Goal: Check status: Check status

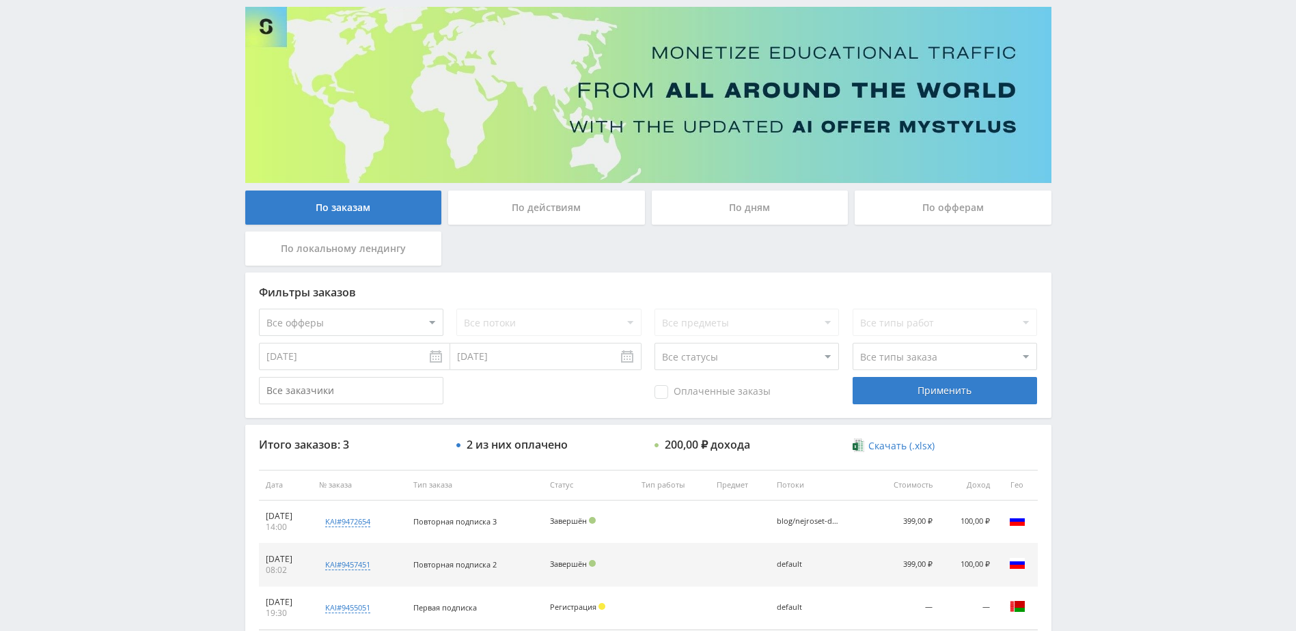
scroll to position [137, 0]
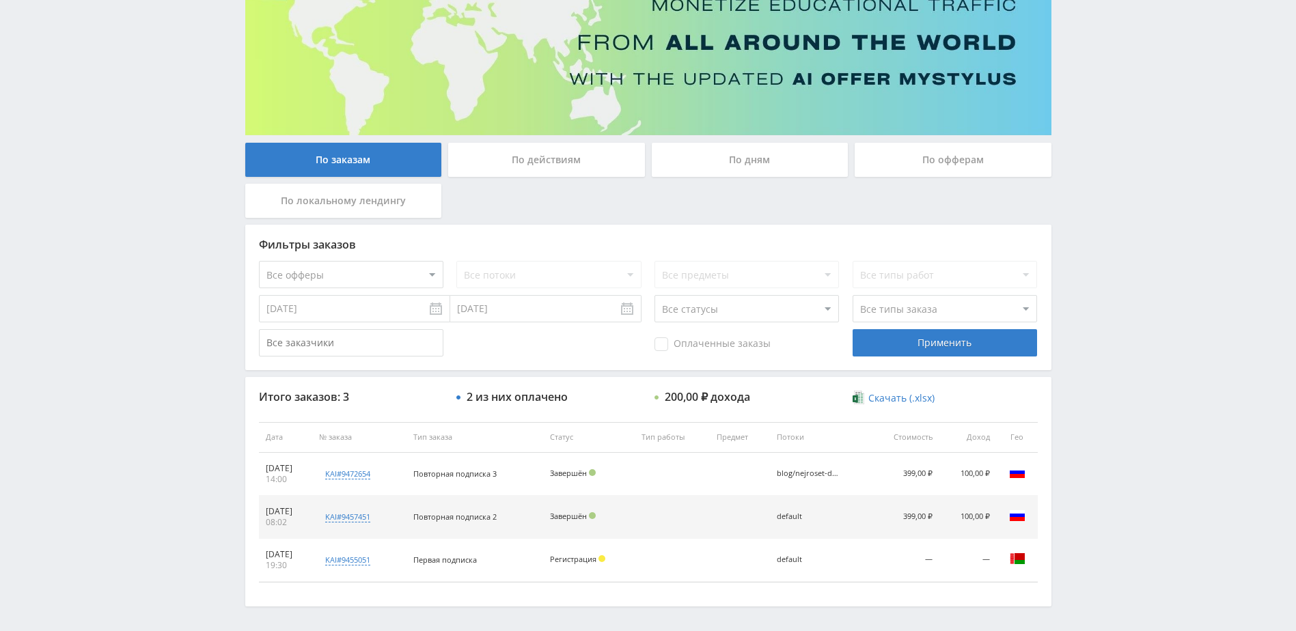
click at [714, 161] on div "По дням" at bounding box center [750, 160] width 197 height 34
click at [0, 0] on input "По дням" at bounding box center [0, 0] width 0 height 0
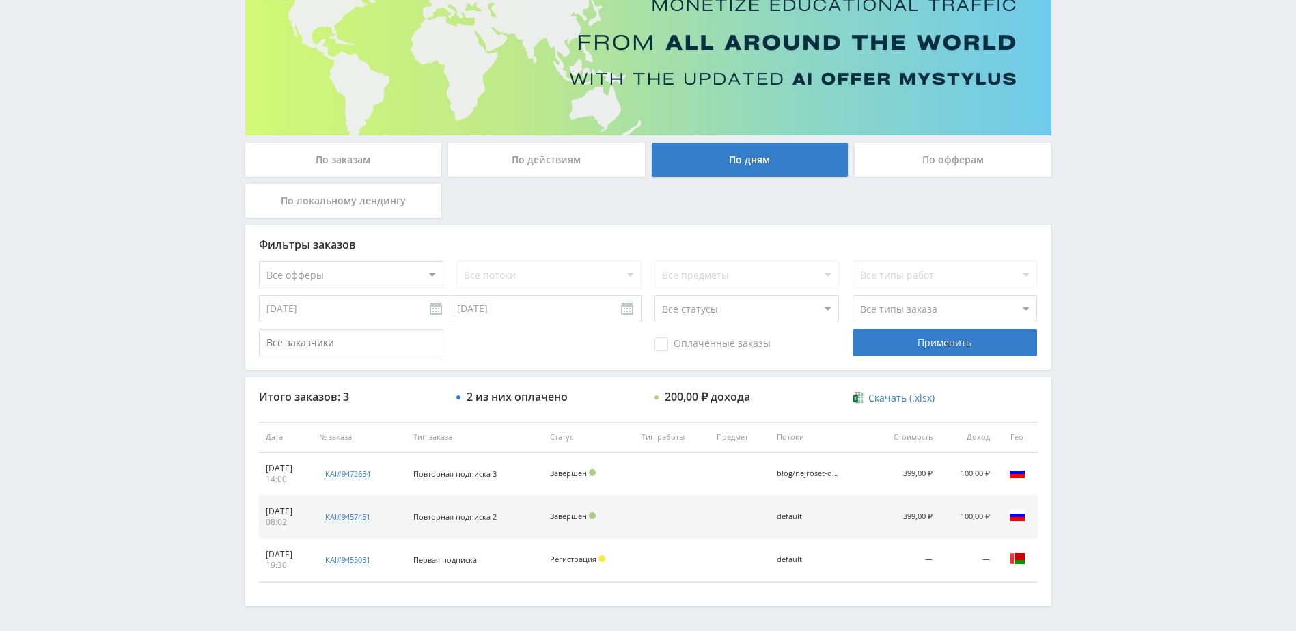
scroll to position [0, 0]
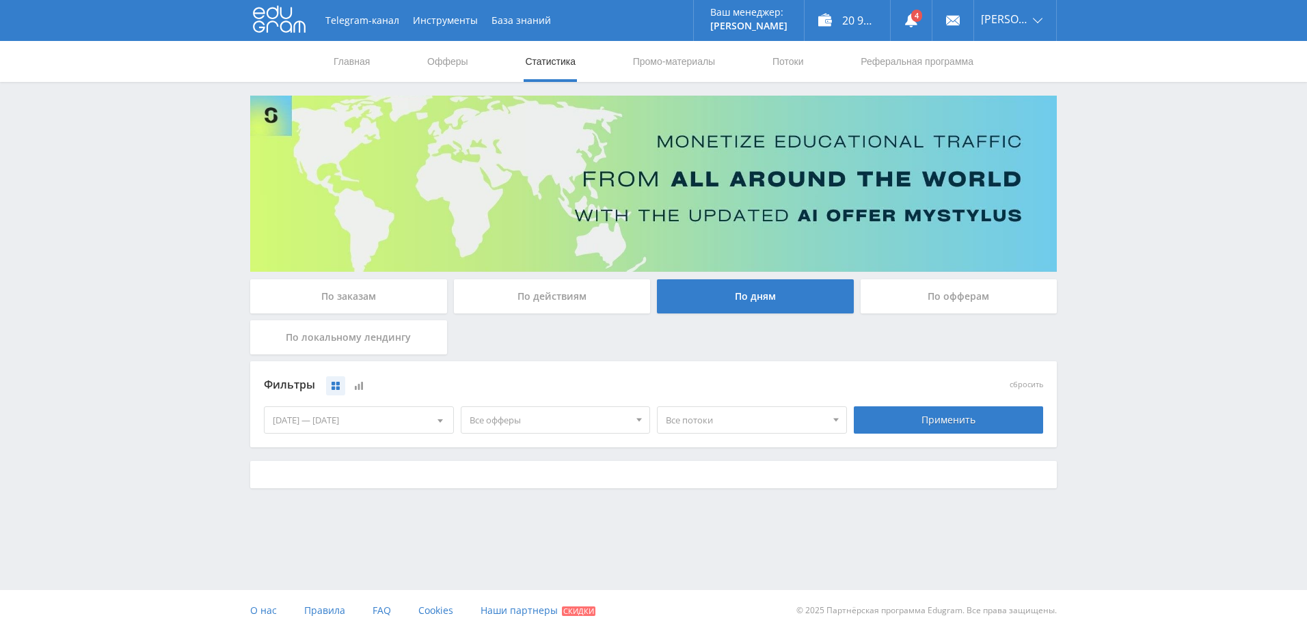
click at [396, 418] on div "[DATE] — [DATE]" at bounding box center [358, 420] width 189 height 26
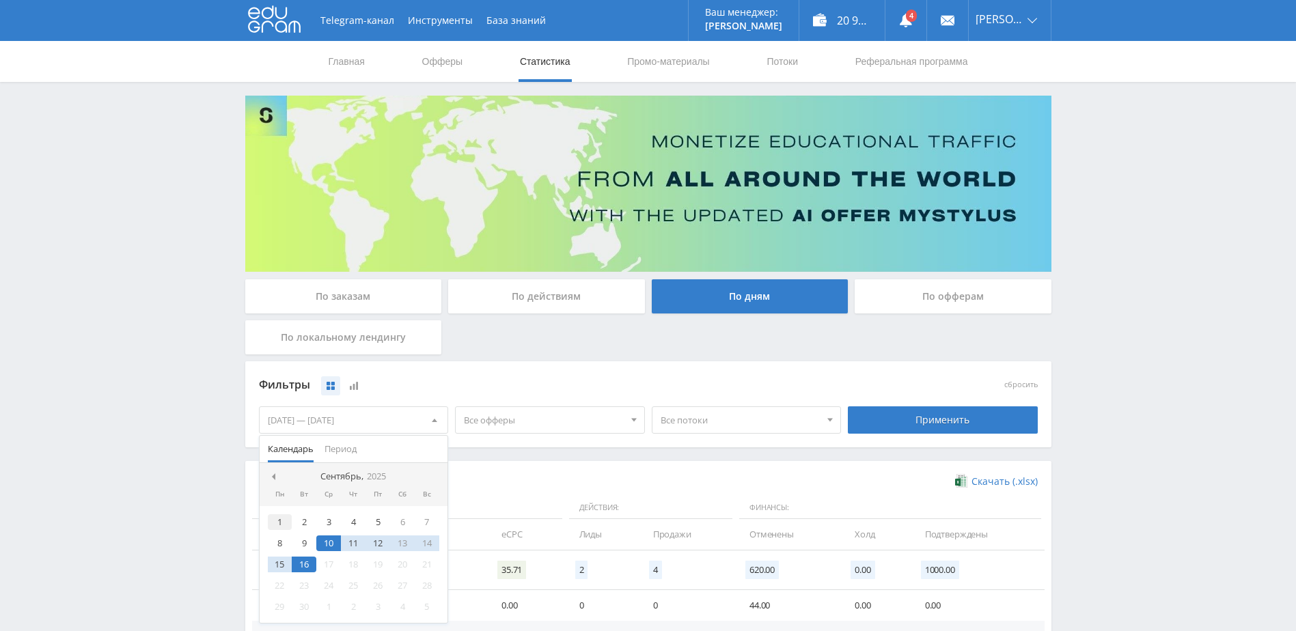
click at [286, 529] on div "1" at bounding box center [280, 523] width 25 height 16
click at [305, 565] on div "16" at bounding box center [304, 565] width 25 height 16
click at [580, 362] on div "Фильтры сбросить [DATE] — [DATE] Календарь Период Сентябрь, 2025 Пн Вт Ср Чт Пт…" at bounding box center [648, 405] width 806 height 86
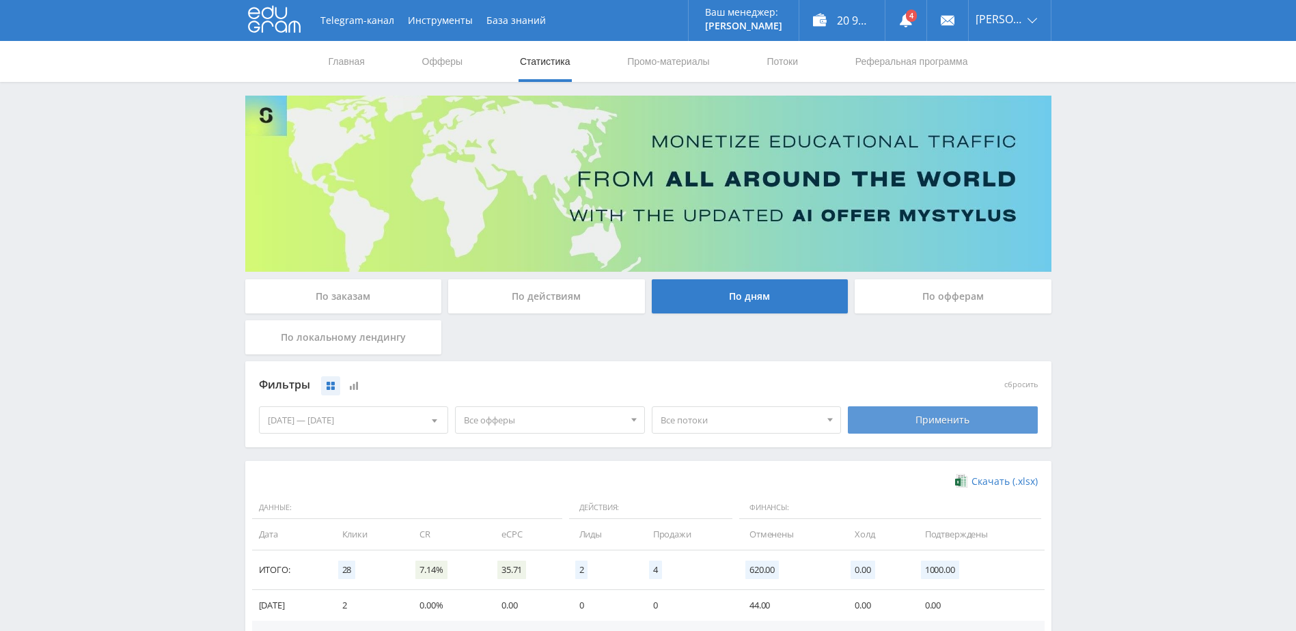
click at [904, 424] on div "Применить" at bounding box center [943, 420] width 190 height 27
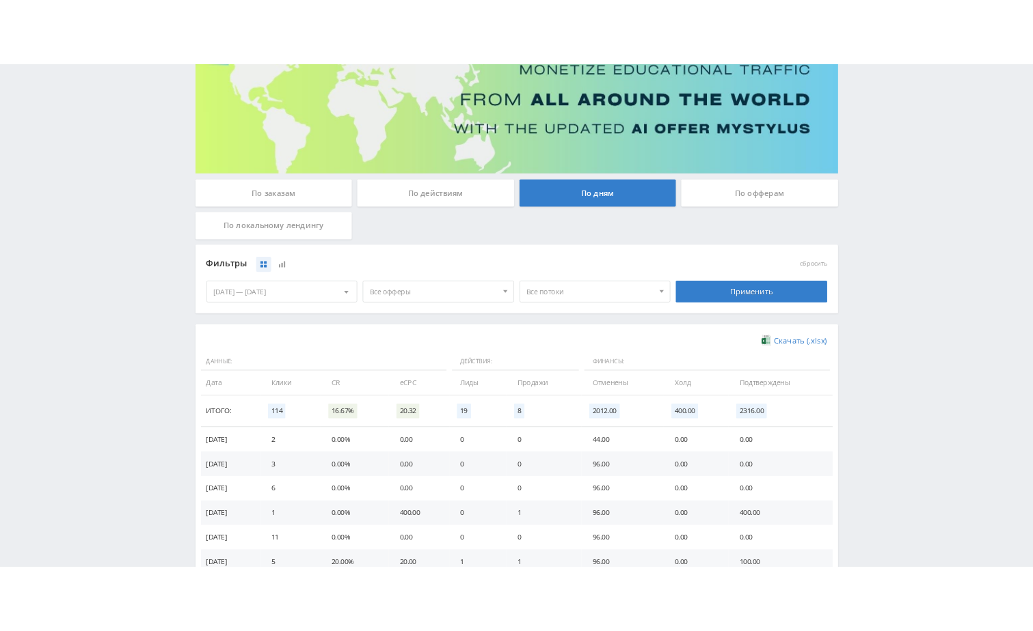
scroll to position [137, 0]
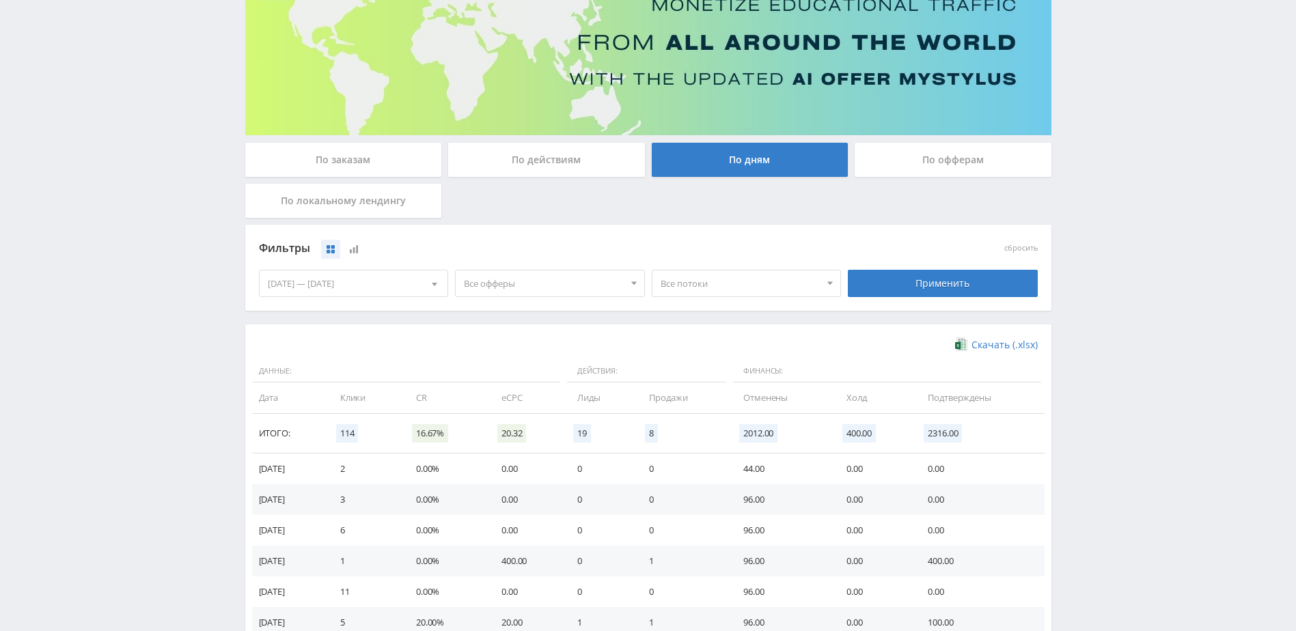
click at [988, 338] on link "Скачать (.xlsx)" at bounding box center [996, 345] width 82 height 14
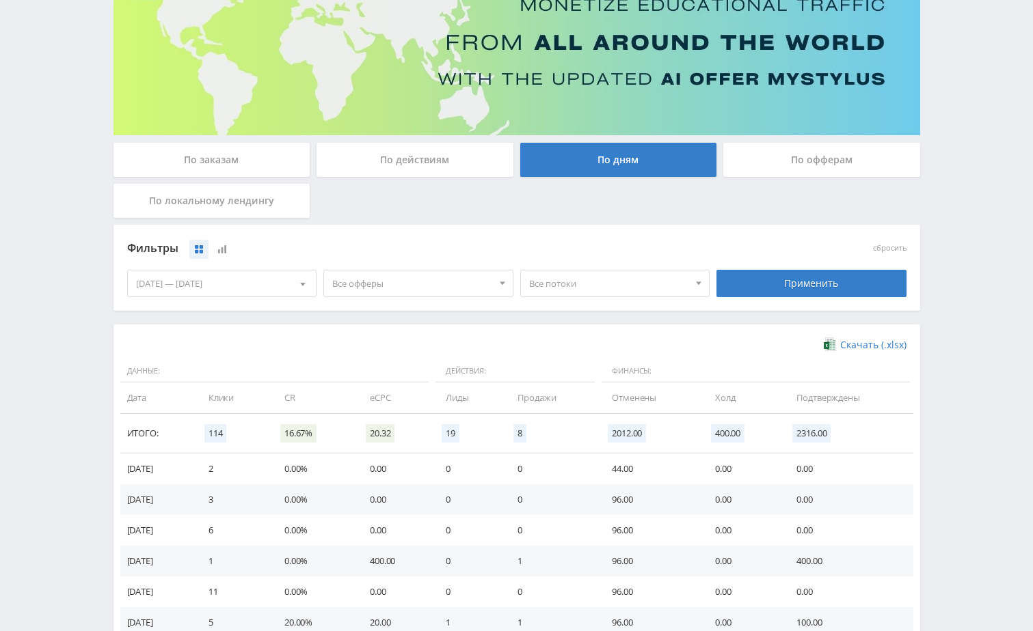
click at [288, 165] on div "По заказам" at bounding box center [211, 160] width 197 height 34
click at [0, 0] on input "По заказам" at bounding box center [0, 0] width 0 height 0
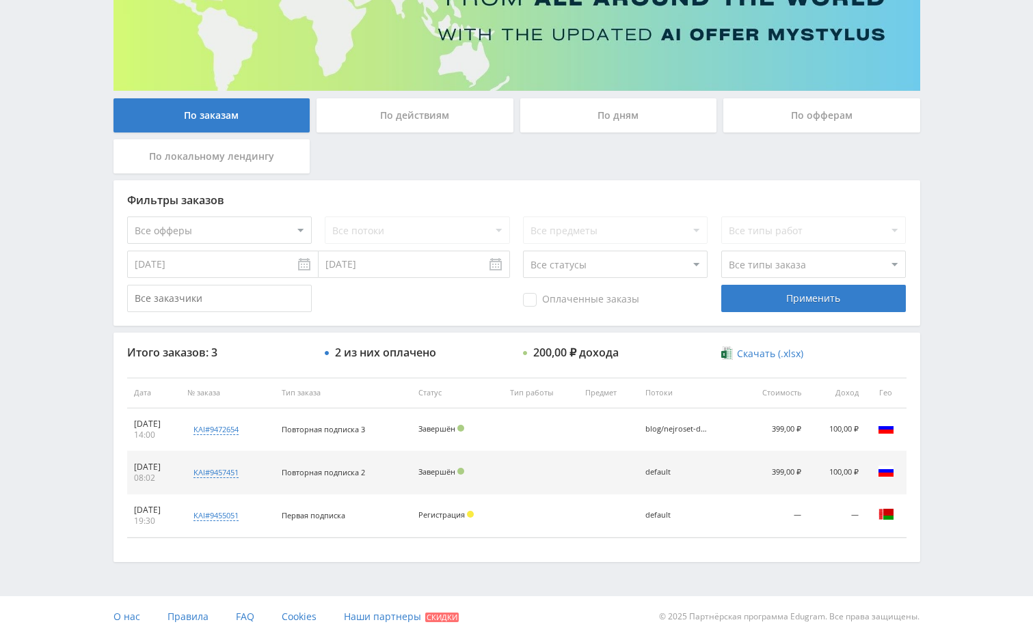
scroll to position [187, 0]
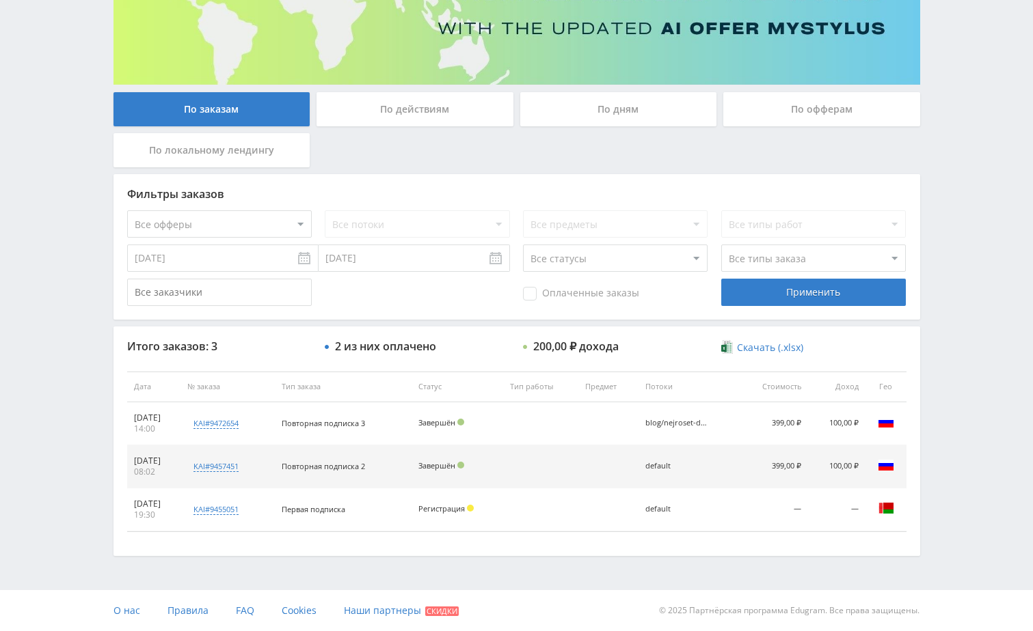
click at [186, 256] on input "[DATE]" at bounding box center [222, 258] width 191 height 27
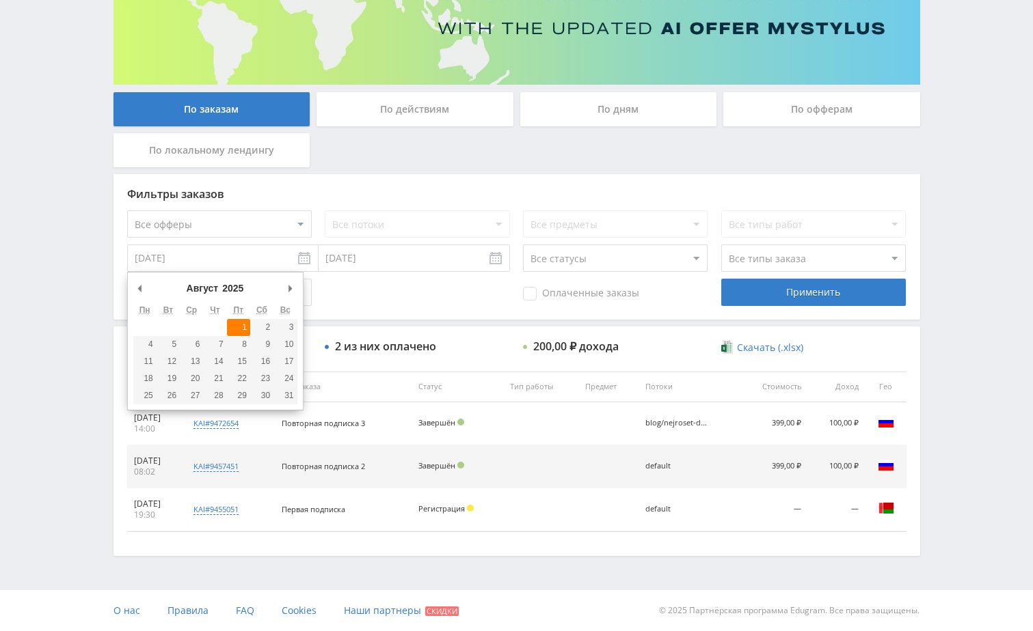
type input "[DATE]"
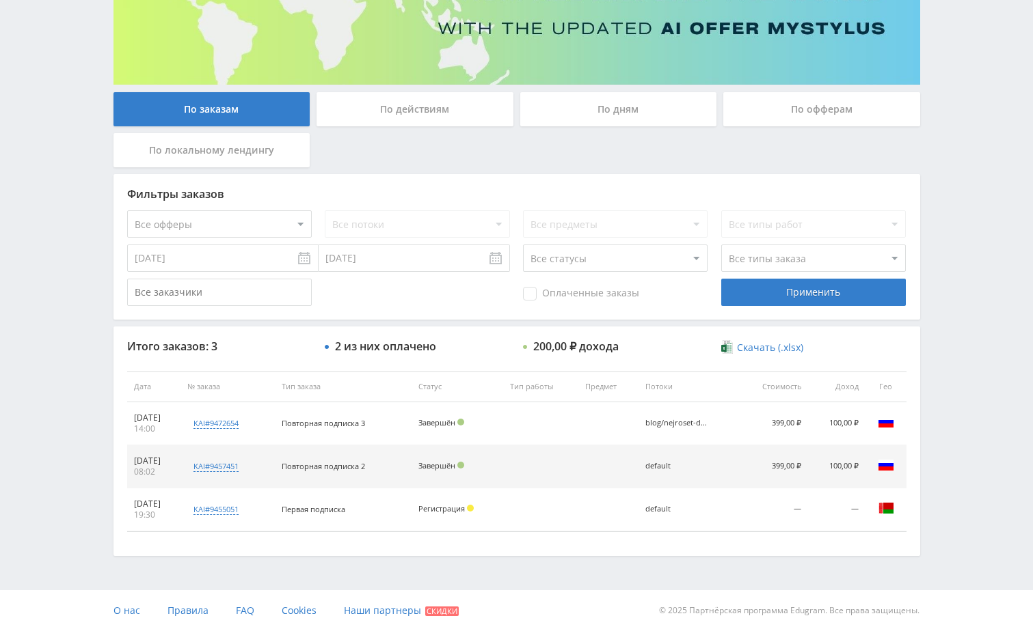
click at [424, 133] on div "По заказам По действиям По дням По офферам По локальному лендингу" at bounding box center [516, 133] width 813 height 82
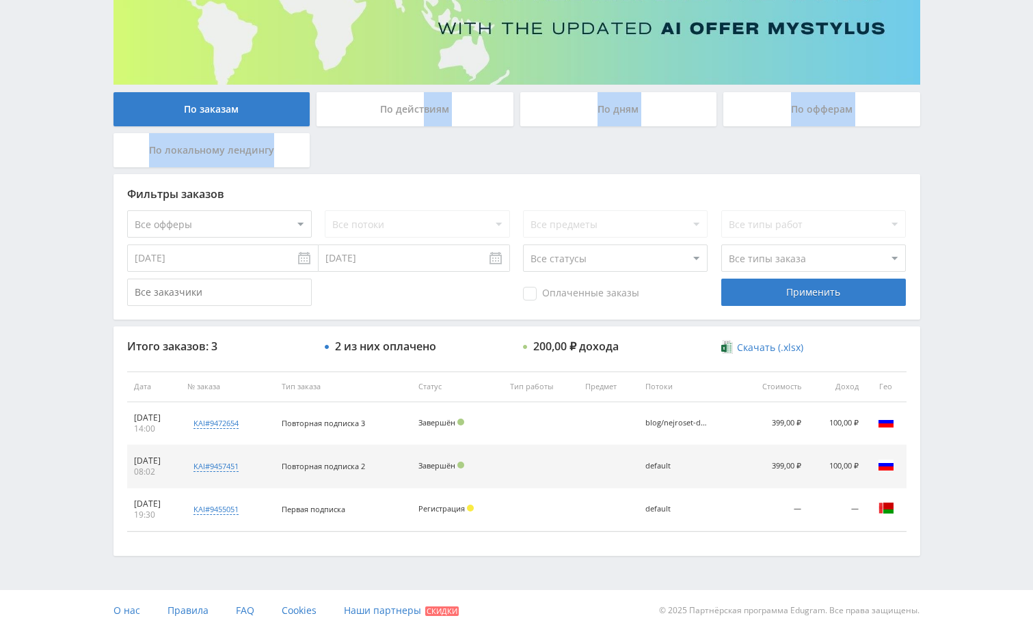
click at [438, 111] on div "По действиям" at bounding box center [414, 109] width 197 height 34
click at [0, 0] on input "По действиям" at bounding box center [0, 0] width 0 height 0
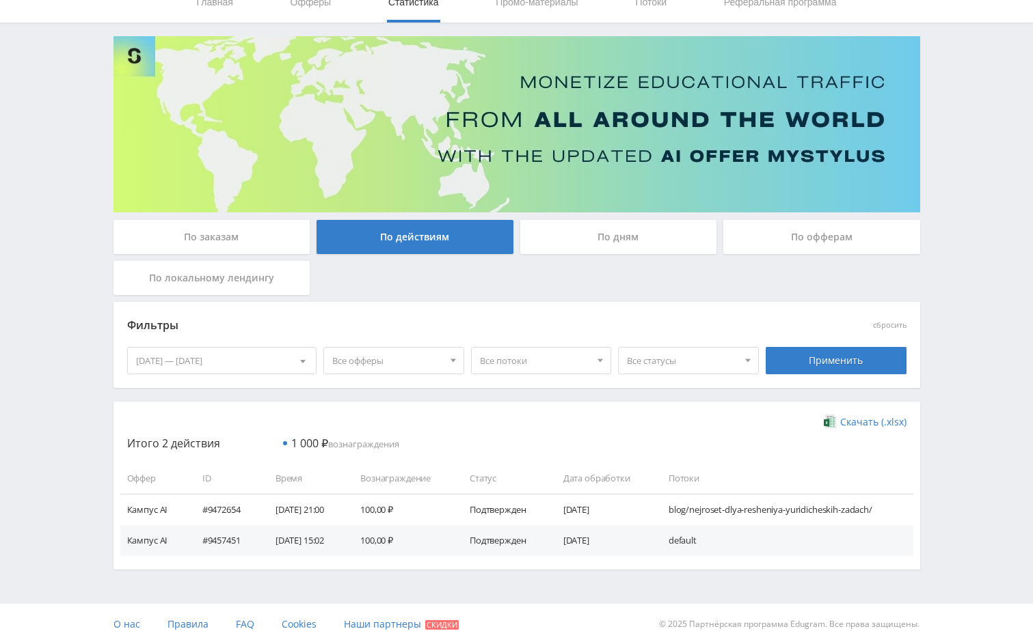
scroll to position [68, 0]
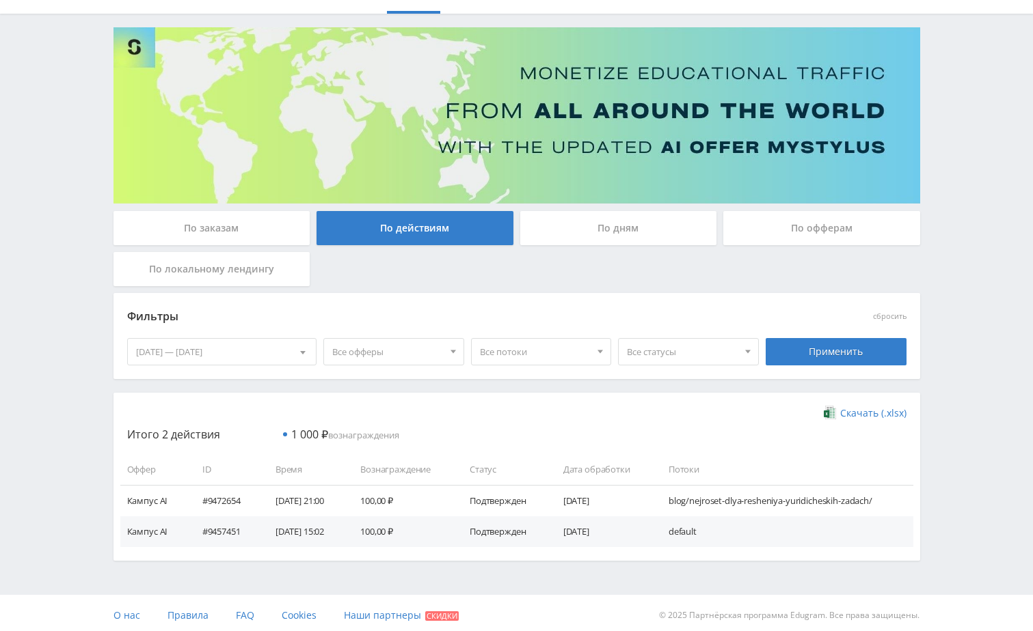
click at [583, 227] on div "По дням" at bounding box center [618, 228] width 197 height 34
click at [0, 0] on input "По дням" at bounding box center [0, 0] width 0 height 0
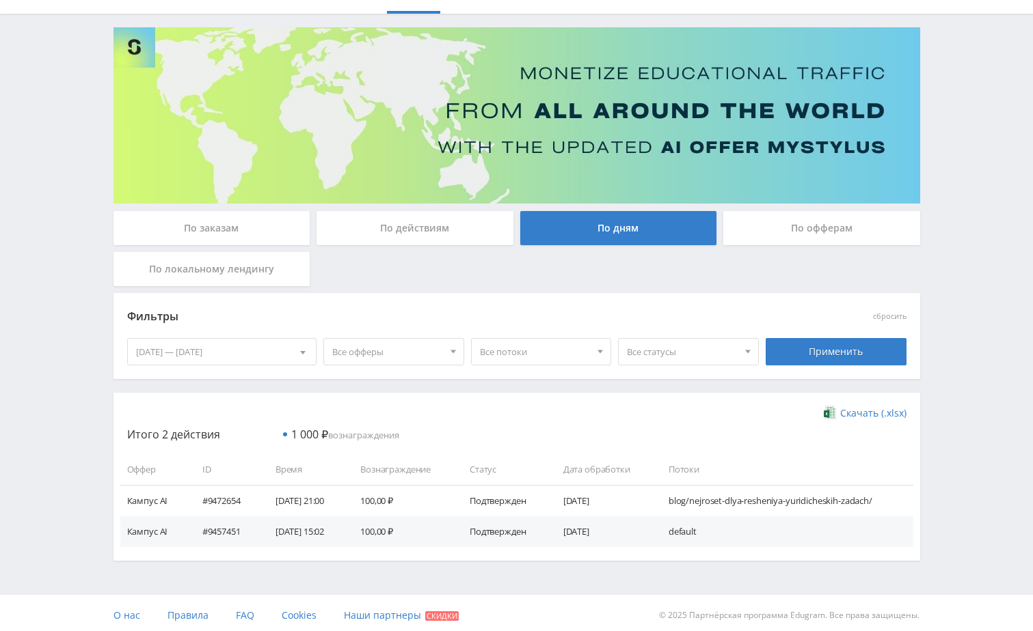
scroll to position [0, 0]
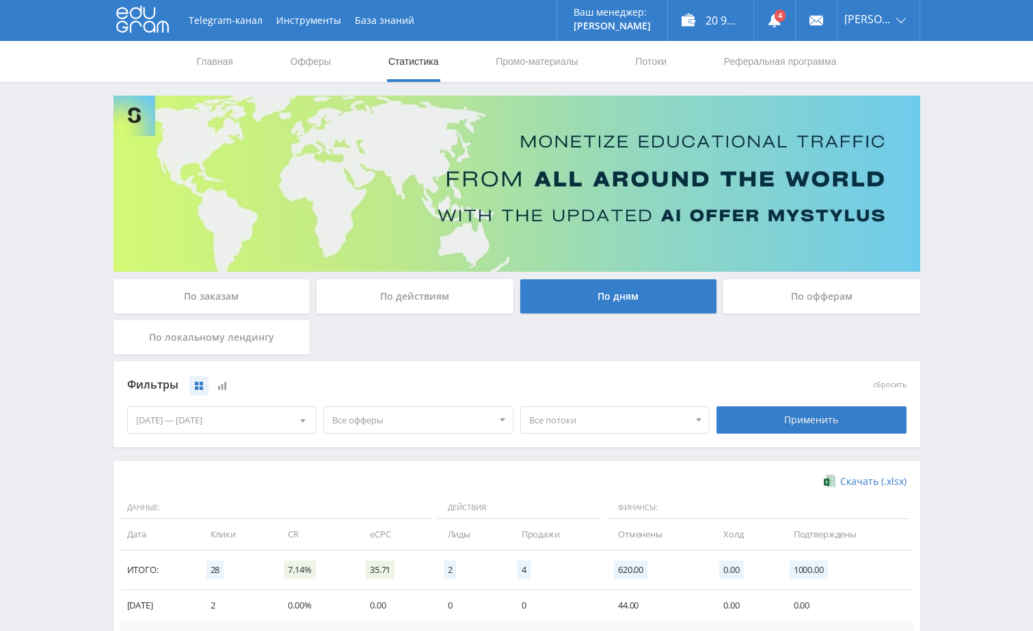
click at [201, 413] on div "[DATE] — [DATE]" at bounding box center [222, 420] width 189 height 26
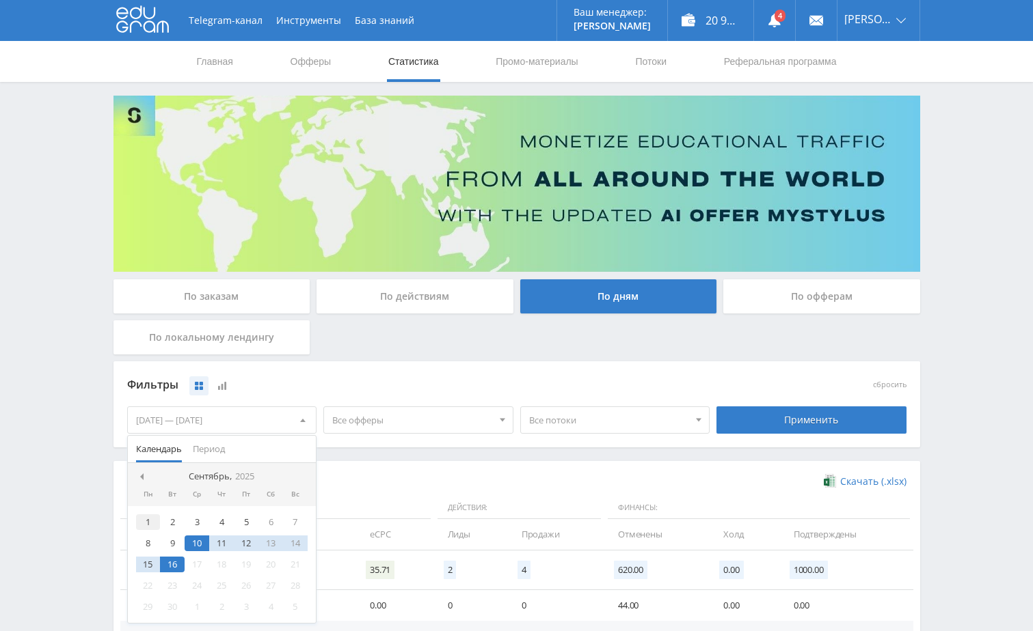
click at [143, 522] on div "1" at bounding box center [148, 523] width 25 height 16
click at [176, 567] on div "16" at bounding box center [172, 565] width 25 height 16
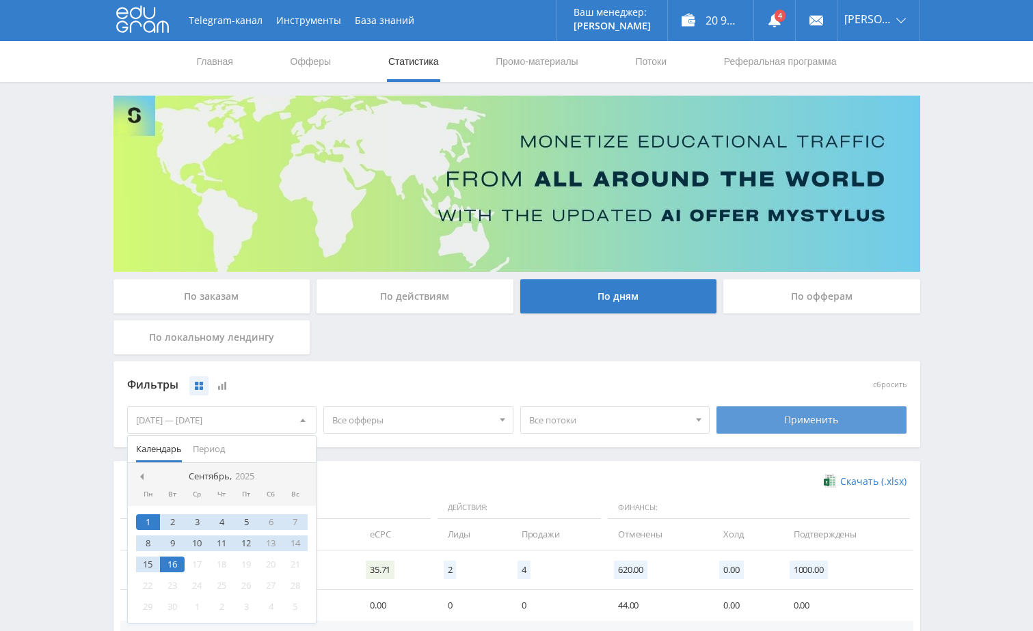
click at [798, 420] on div "Применить" at bounding box center [811, 420] width 190 height 27
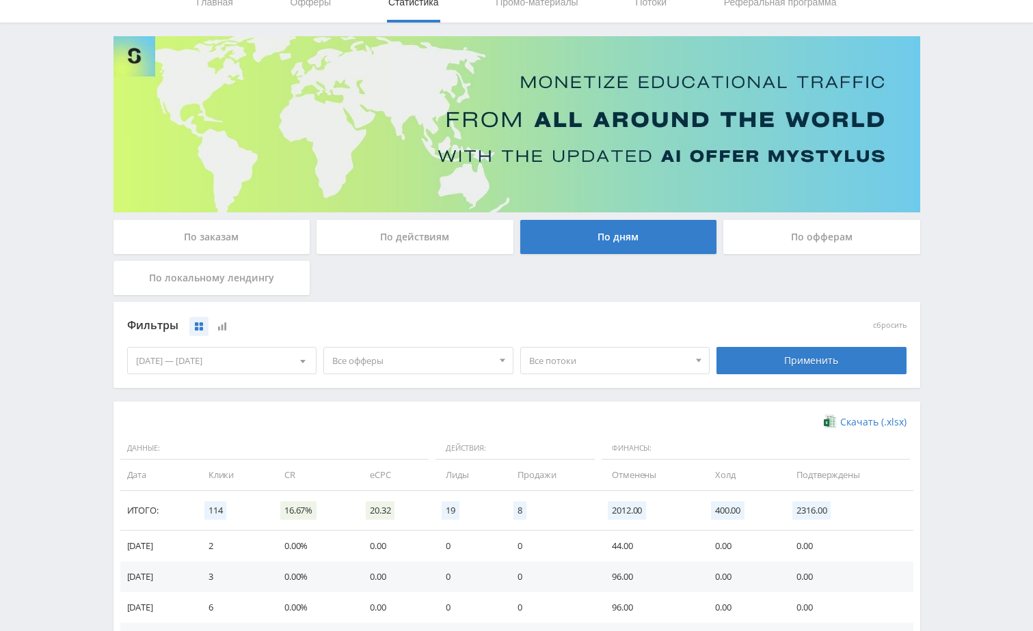
scroll to position [68, 0]
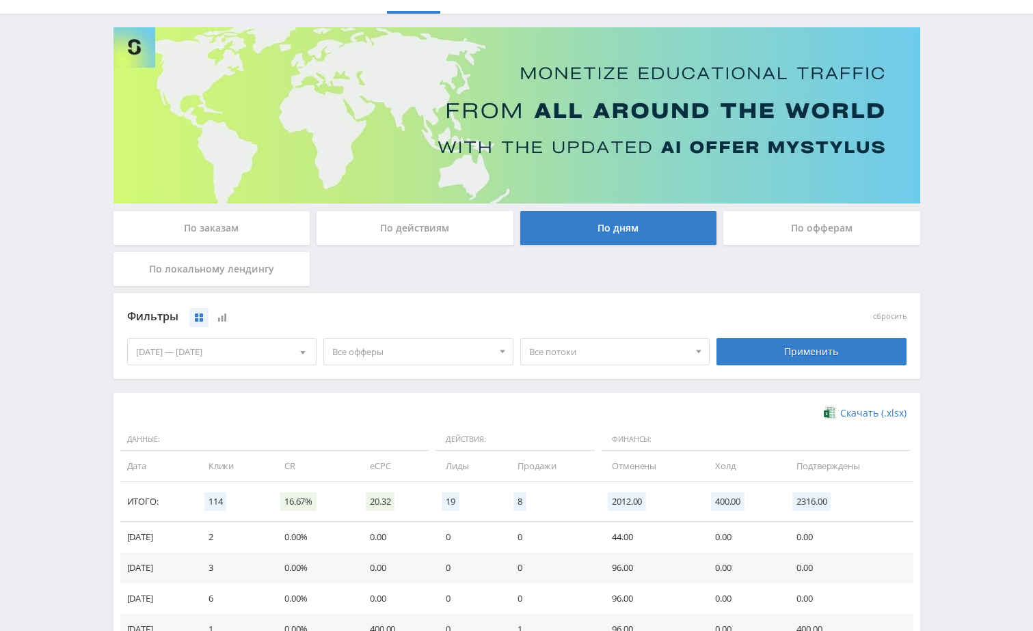
click at [597, 346] on span "Все потоки" at bounding box center [609, 352] width 160 height 26
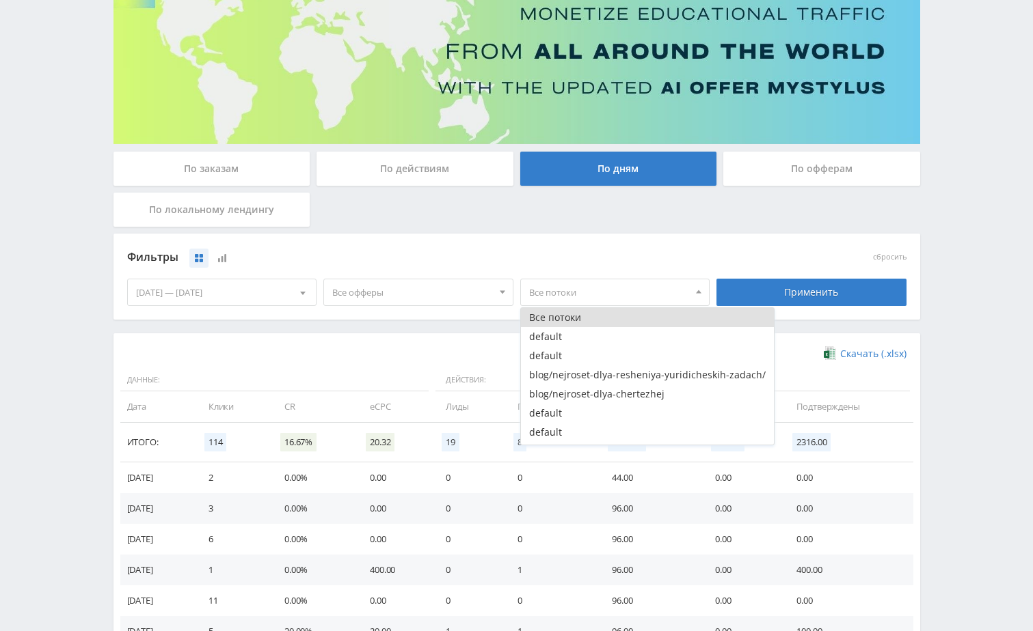
scroll to position [137, 0]
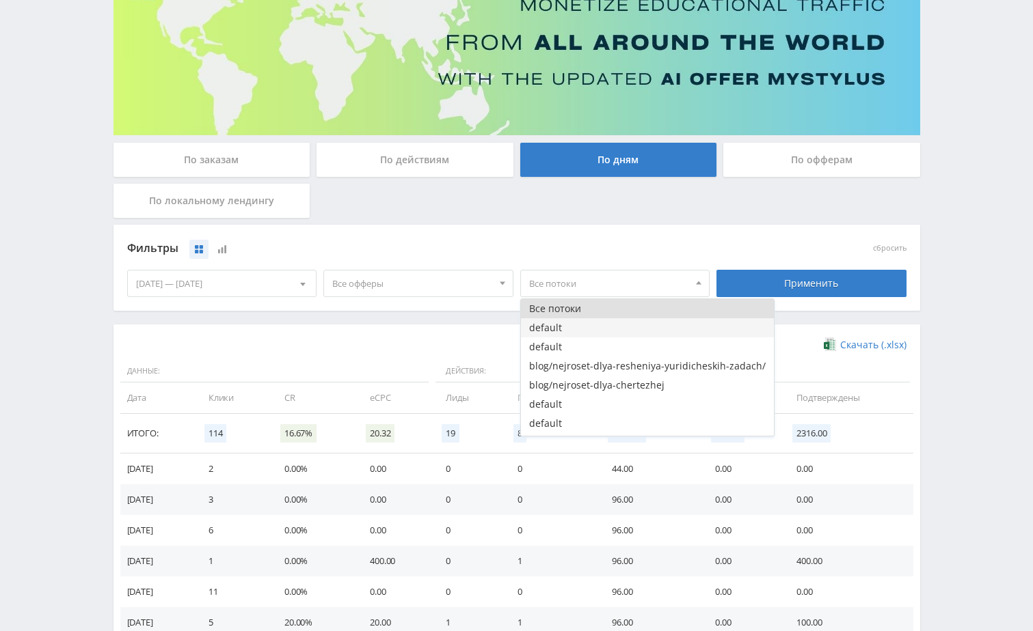
click at [569, 333] on button "default" at bounding box center [647, 327] width 253 height 19
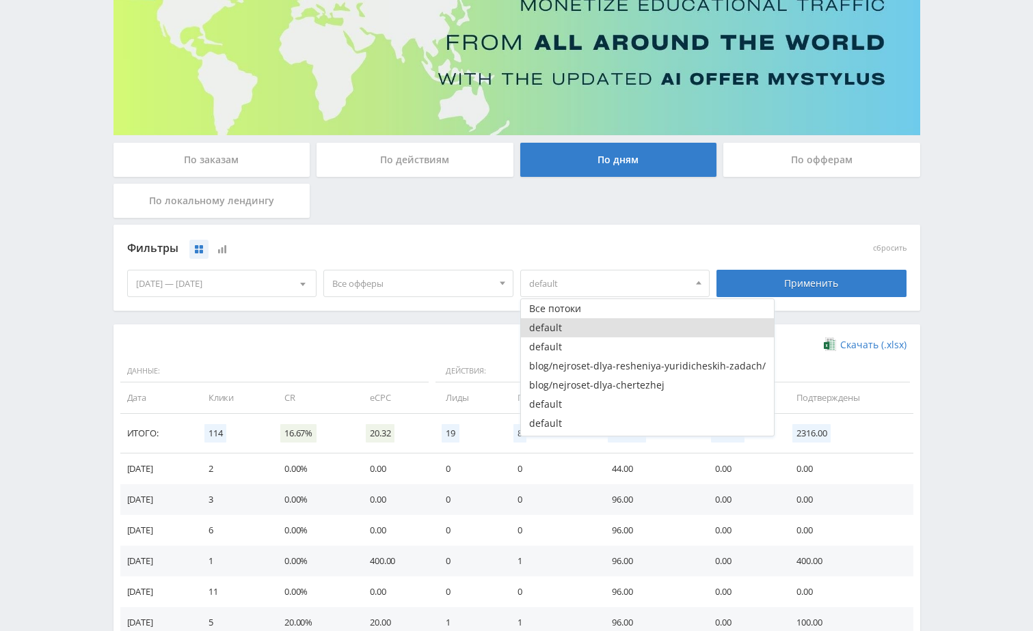
click at [776, 293] on div "Применить" at bounding box center [811, 283] width 190 height 27
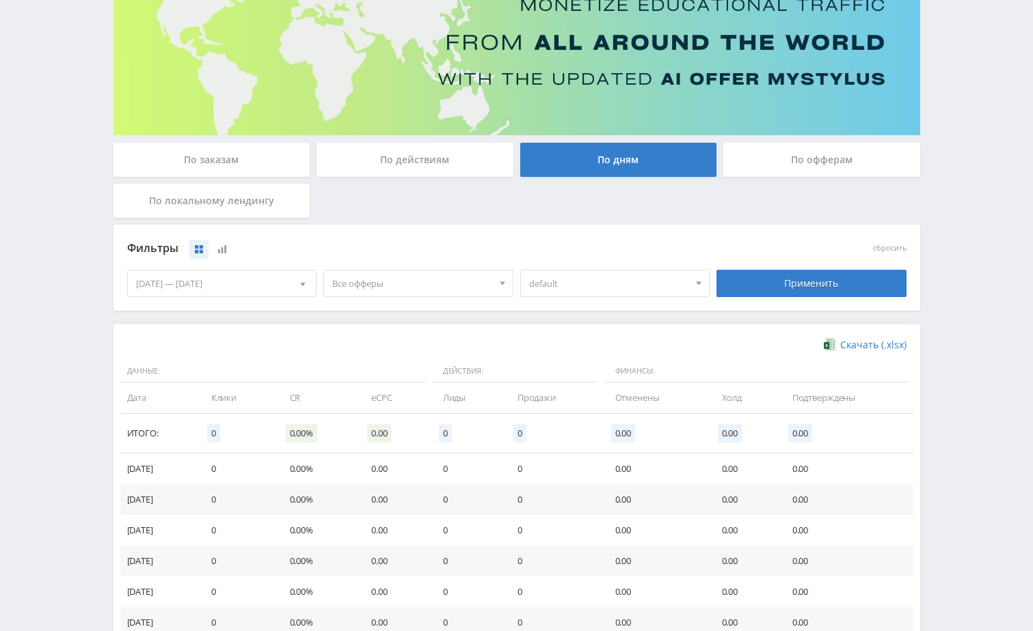
click at [612, 287] on span "default" at bounding box center [609, 284] width 160 height 26
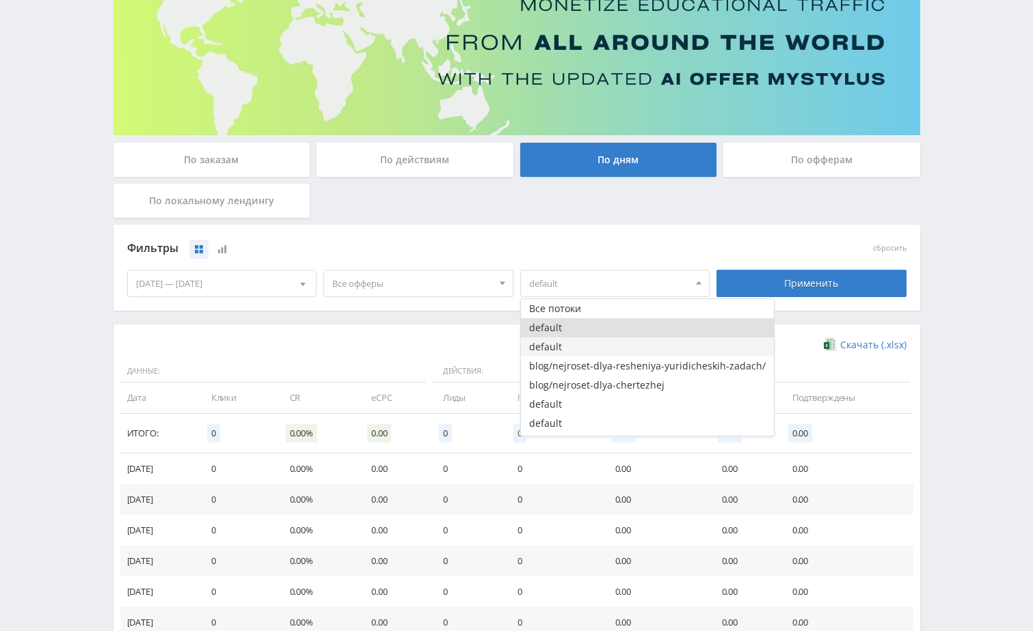
click at [558, 347] on button "default" at bounding box center [647, 347] width 253 height 19
click at [589, 323] on button "default" at bounding box center [647, 327] width 253 height 19
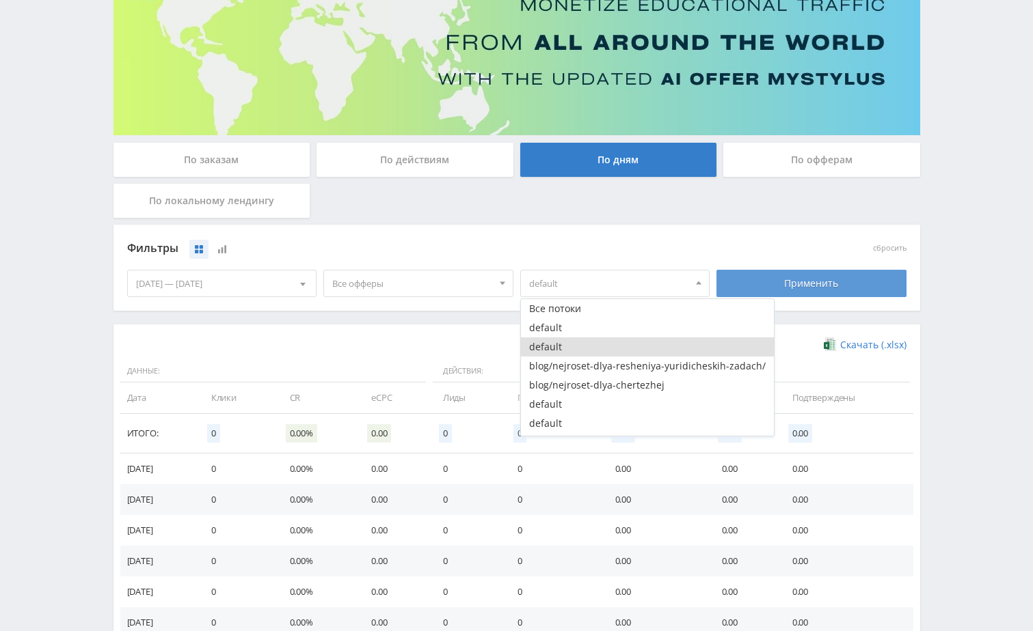
click at [738, 277] on div "Применить" at bounding box center [811, 283] width 190 height 27
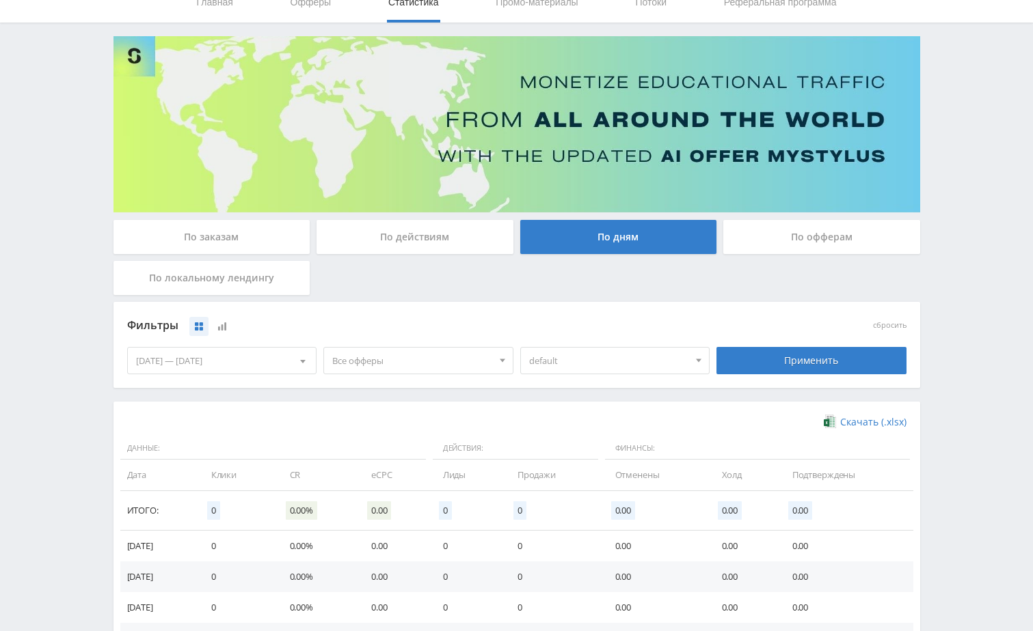
scroll to position [68, 0]
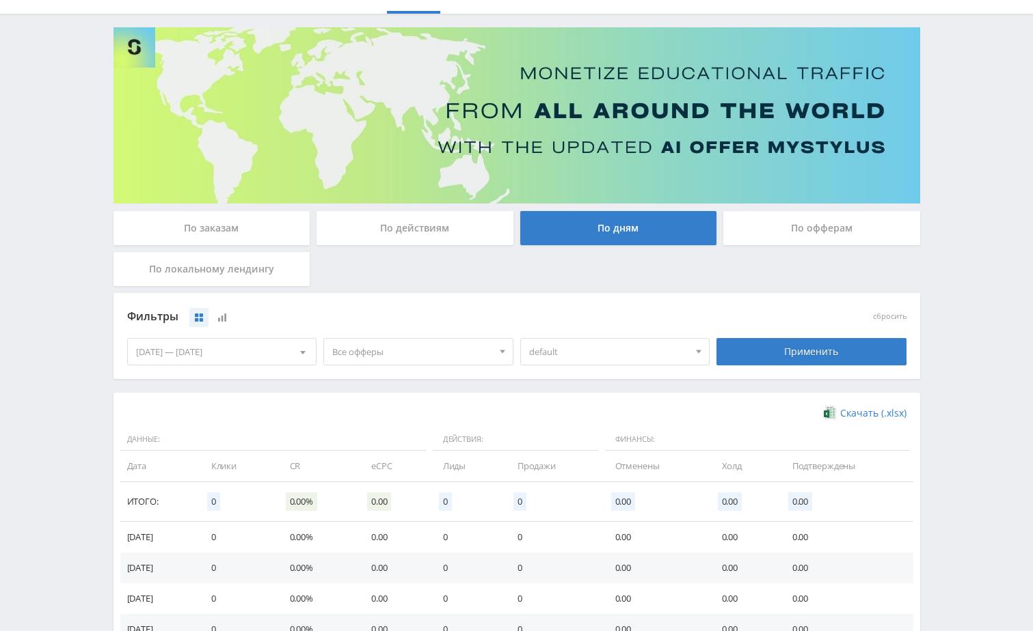
click at [623, 356] on span "default" at bounding box center [609, 352] width 160 height 26
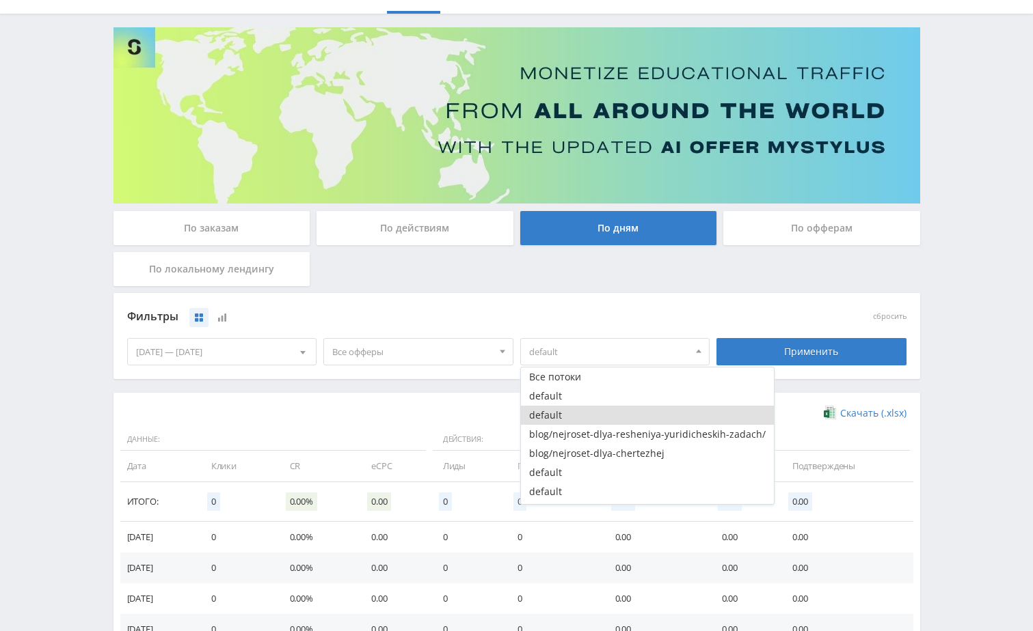
click at [601, 333] on div "default Все потоки default default blog/nejroset-dlya-resheniya-yuridicheskih-z…" at bounding box center [615, 352] width 197 height 38
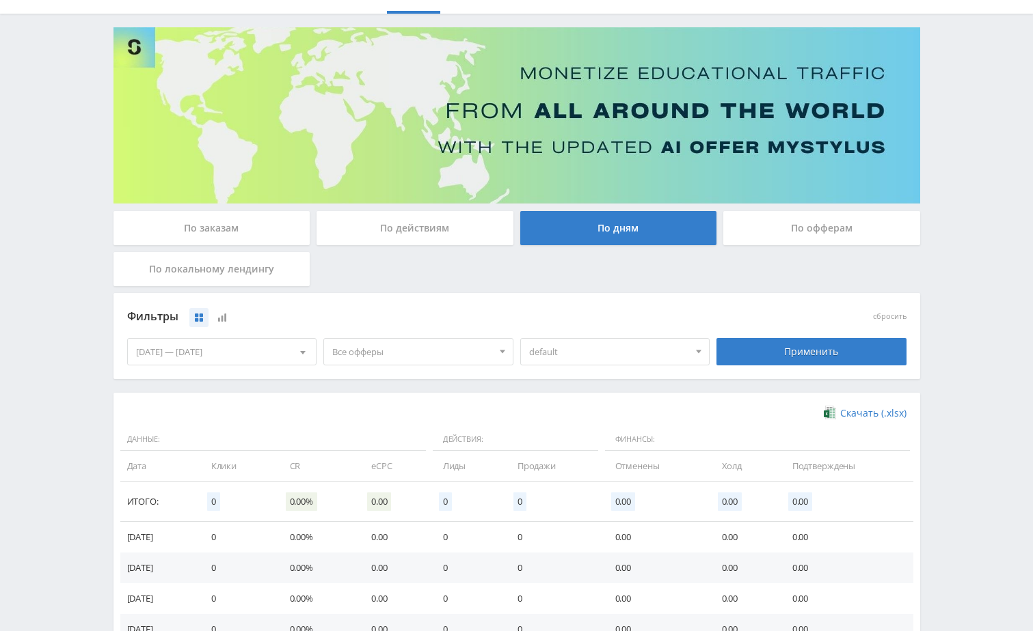
click at [443, 357] on span "Все офферы" at bounding box center [412, 352] width 160 height 26
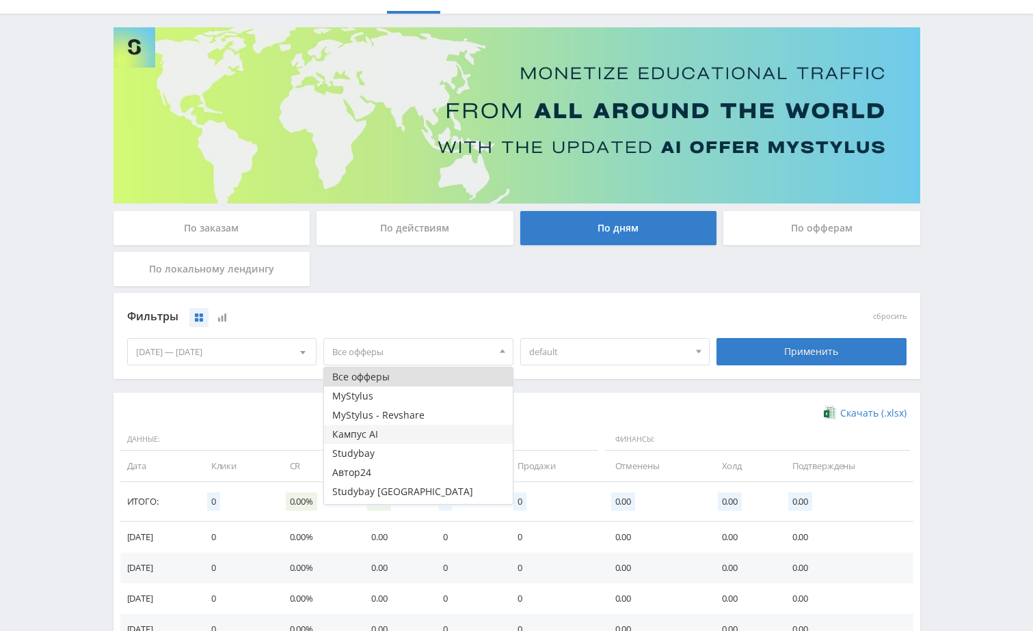
click at [390, 439] on button "Кампус AI" at bounding box center [418, 434] width 189 height 19
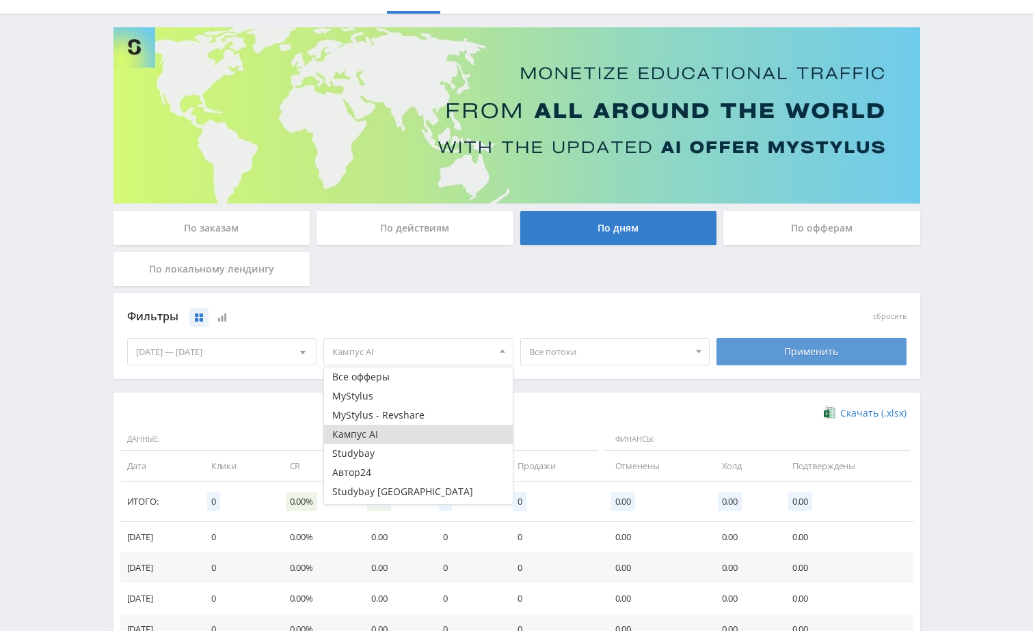
click at [752, 362] on div "Применить" at bounding box center [811, 351] width 190 height 27
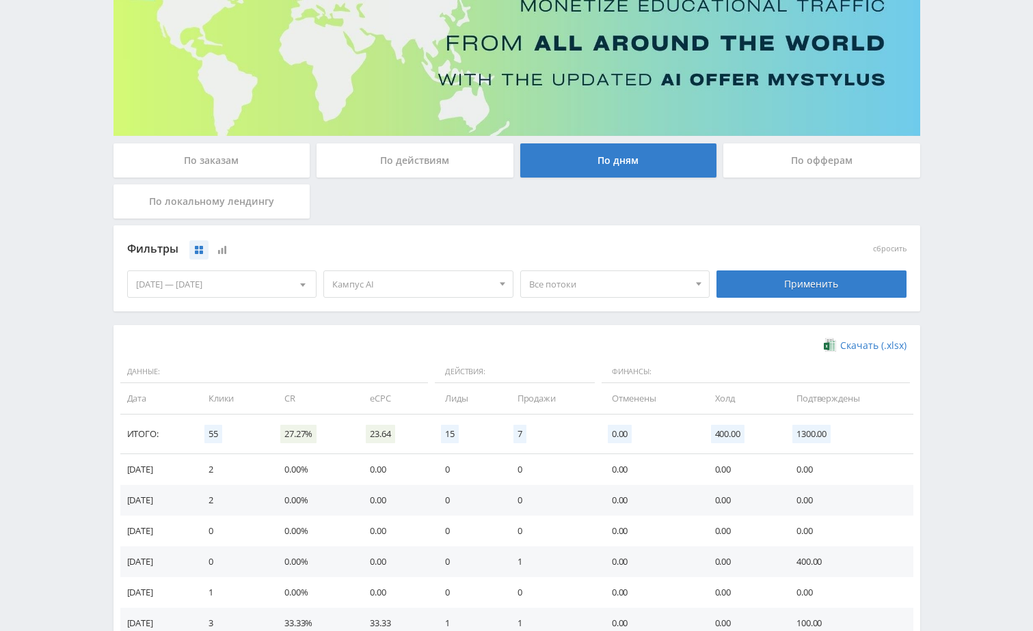
scroll to position [137, 0]
click at [619, 283] on span "Все потоки" at bounding box center [609, 284] width 160 height 26
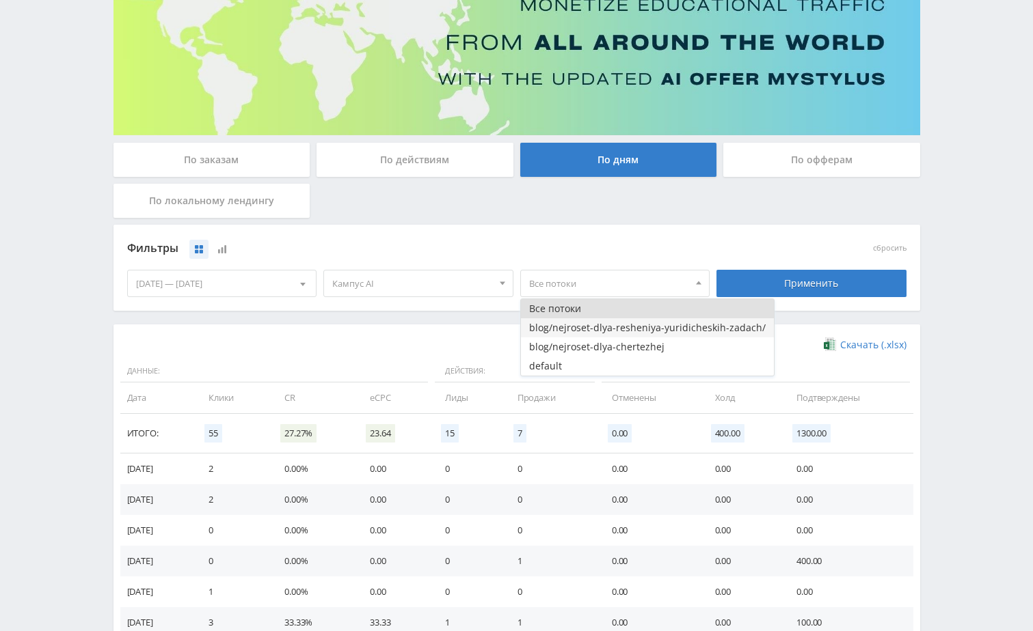
click at [577, 328] on button "blog/nejroset-dlya-resheniya-yuridicheskih-zadach/" at bounding box center [647, 327] width 253 height 19
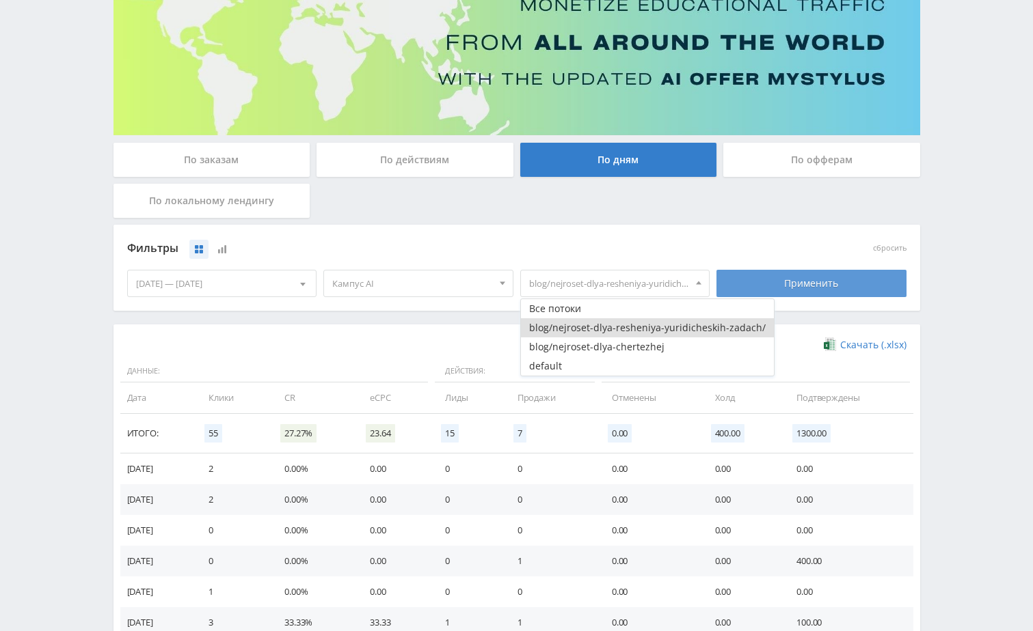
click at [759, 290] on div "Применить" at bounding box center [811, 283] width 190 height 27
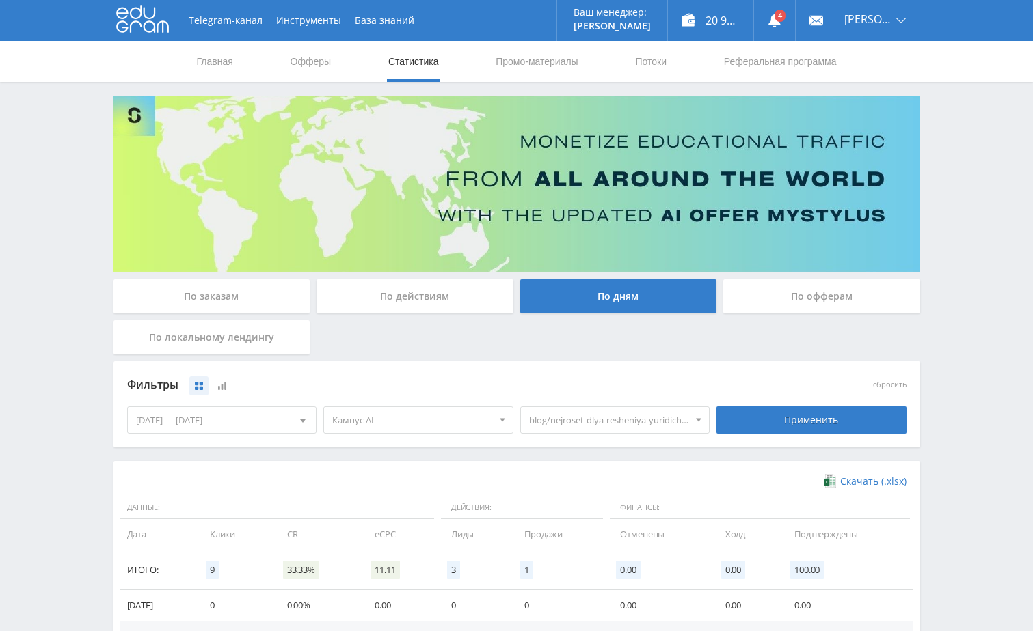
click at [653, 420] on span "blog/nejroset-dlya-resheniya-yuridicheskih-zadach/" at bounding box center [609, 420] width 160 height 26
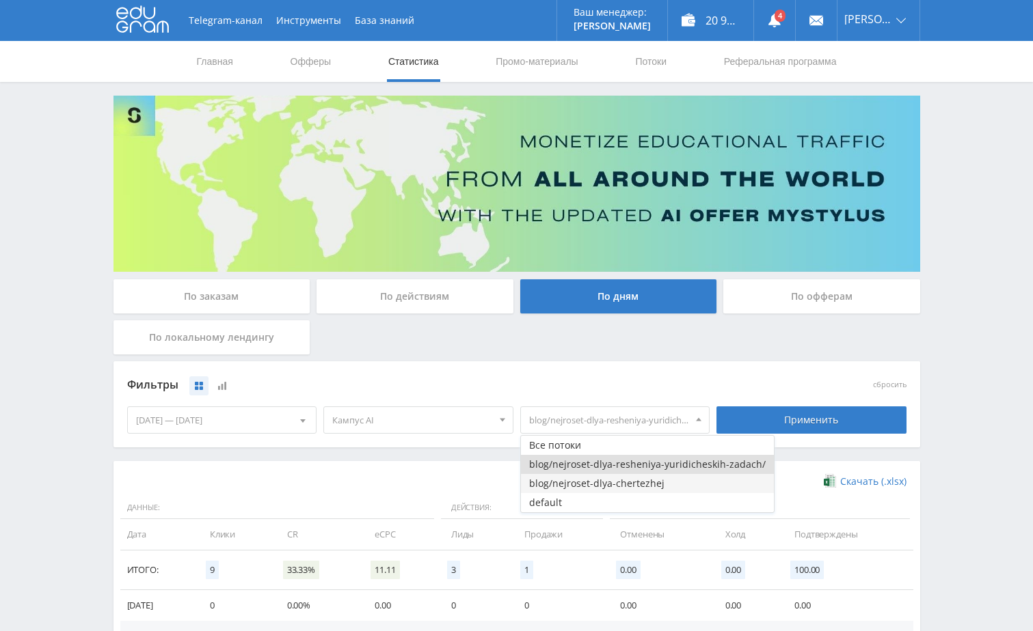
click at [578, 482] on button "blog/nejroset-dlya-chertezhej" at bounding box center [647, 483] width 253 height 19
click at [661, 463] on button "blog/nejroset-dlya-resheniya-yuridicheskih-zadach/" at bounding box center [647, 464] width 253 height 19
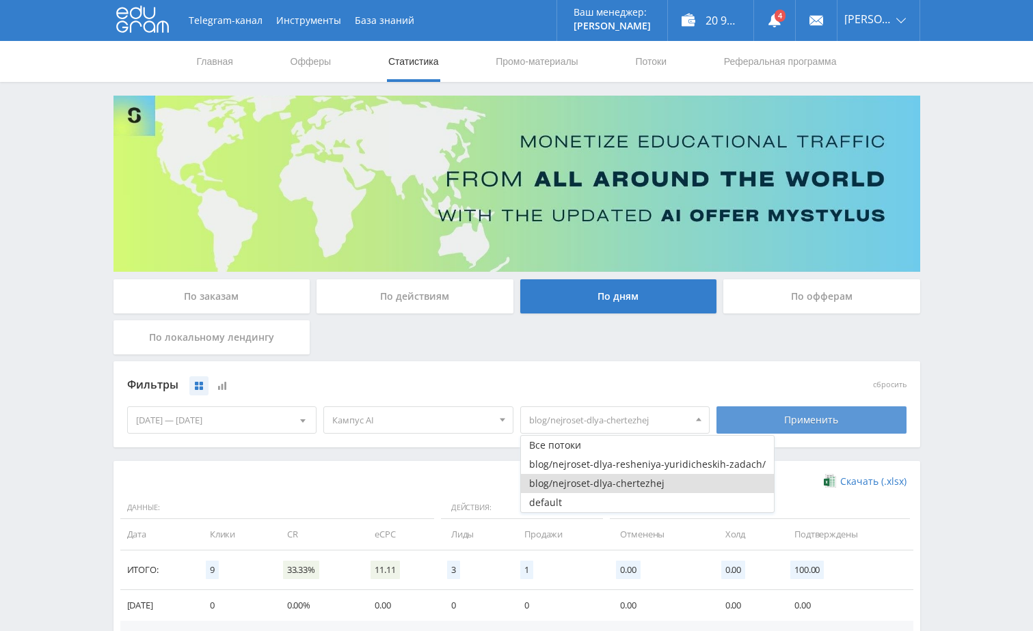
click at [754, 412] on div "Применить" at bounding box center [811, 420] width 190 height 27
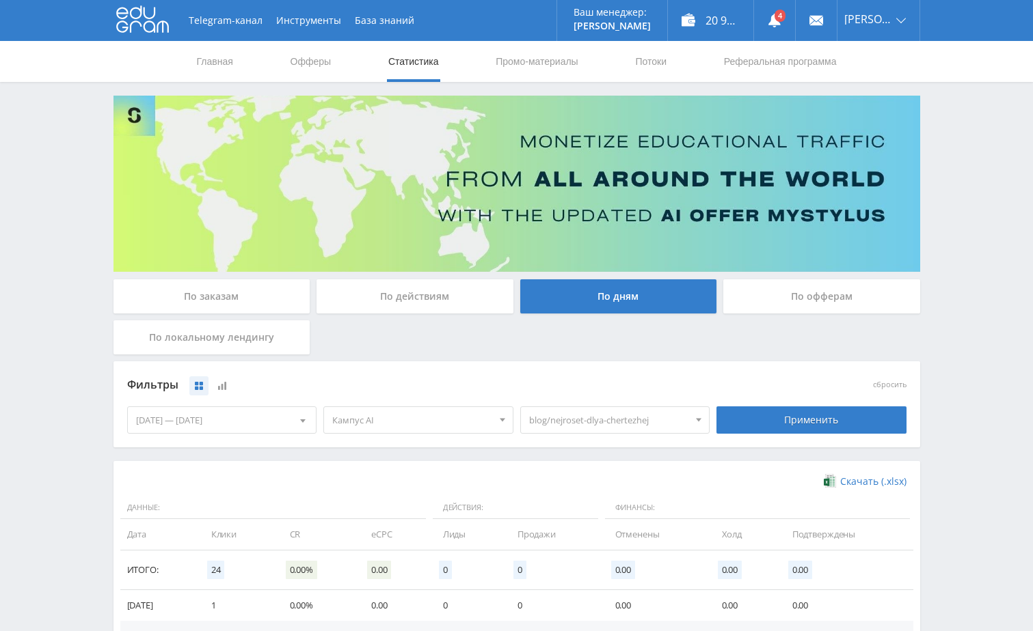
click at [640, 411] on span "blog/nejroset-dlya-chertezhej" at bounding box center [609, 420] width 160 height 26
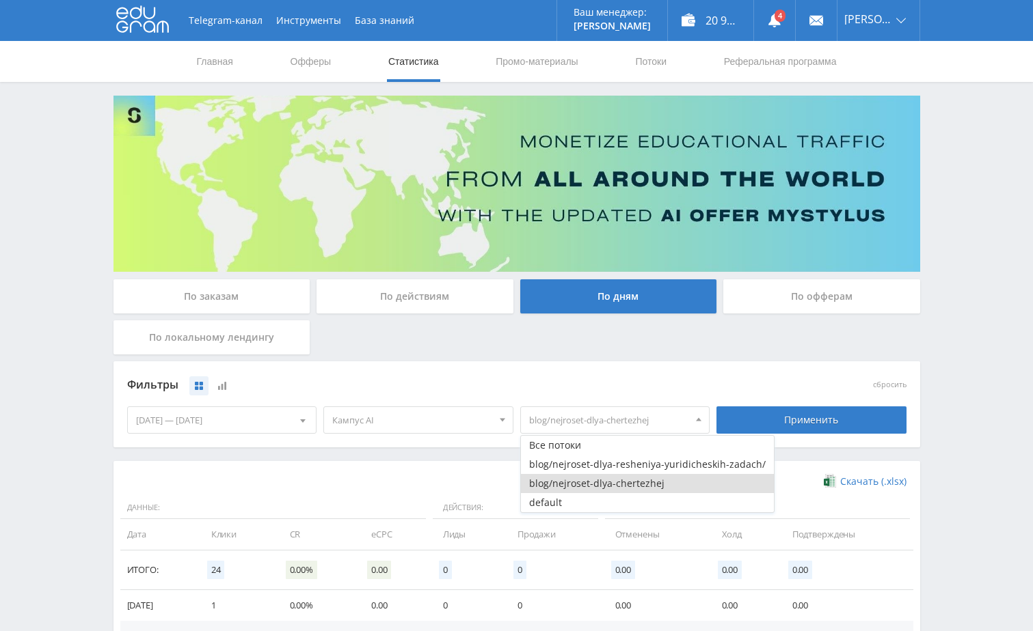
click at [564, 488] on button "blog/nejroset-dlya-chertezhej" at bounding box center [647, 483] width 253 height 19
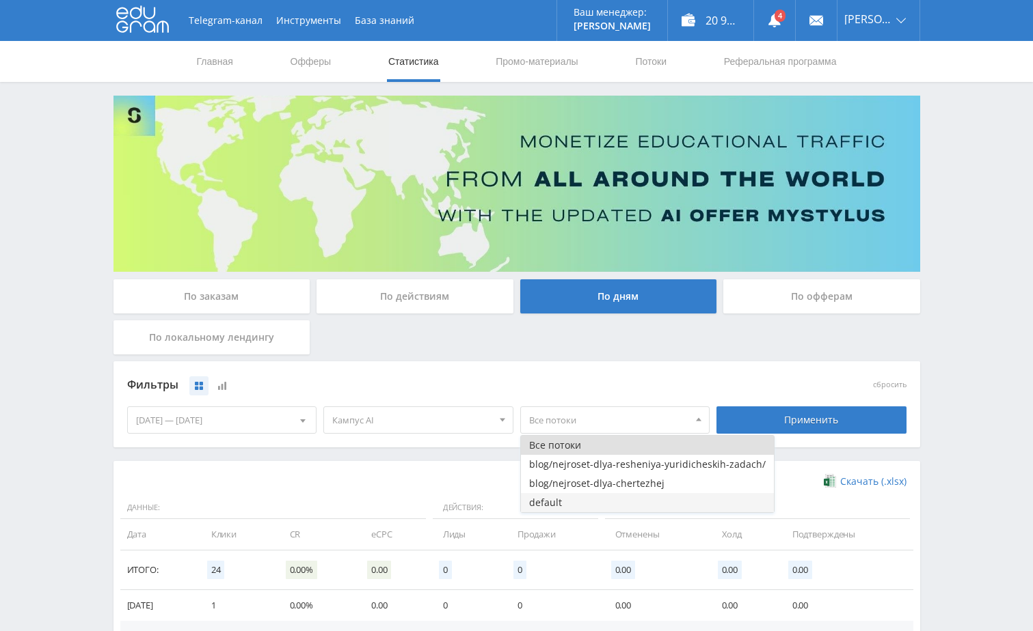
click at [551, 498] on button "default" at bounding box center [647, 502] width 253 height 19
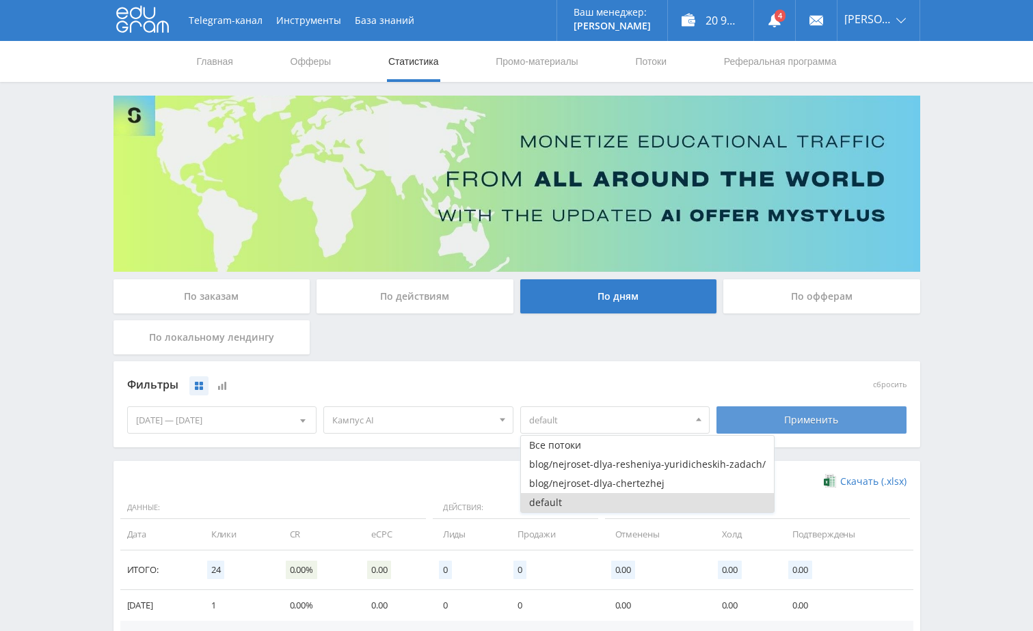
click at [718, 419] on div "Применить" at bounding box center [811, 420] width 190 height 27
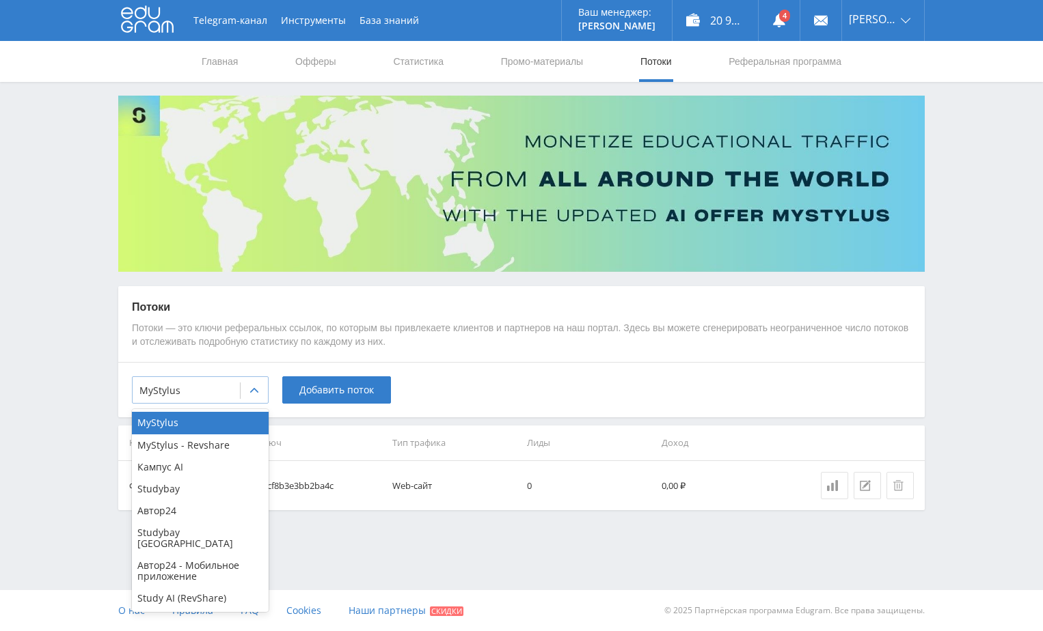
click at [229, 386] on div at bounding box center [186, 391] width 94 height 14
click at [198, 469] on div "Кампус AI" at bounding box center [200, 468] width 137 height 22
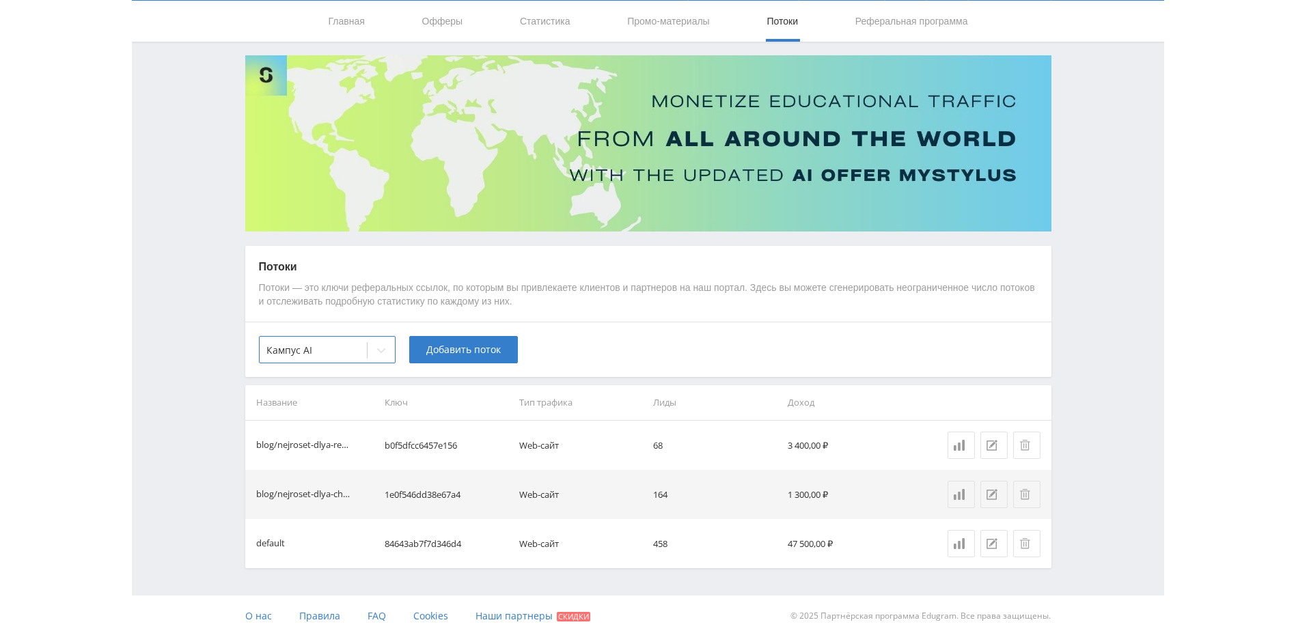
scroll to position [46, 0]
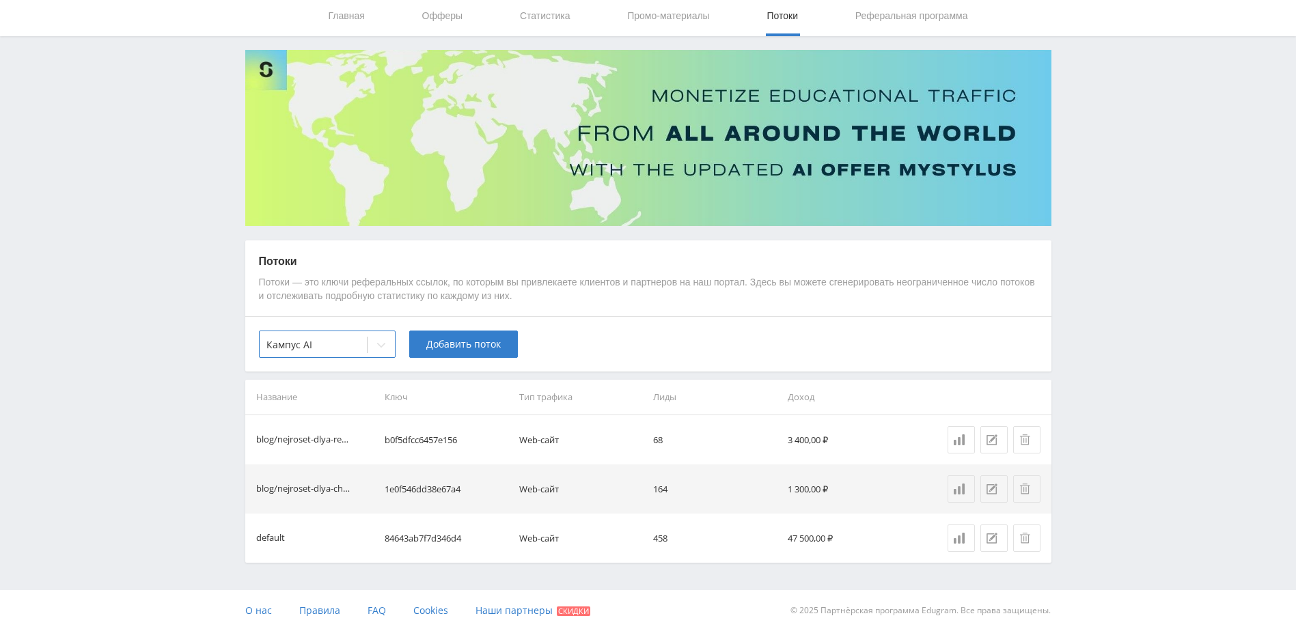
click at [442, 444] on td "b0f5dfcc6457e156" at bounding box center [446, 440] width 135 height 49
copy td "b0f5dfcc6457e156"
